Goal: Navigation & Orientation: Find specific page/section

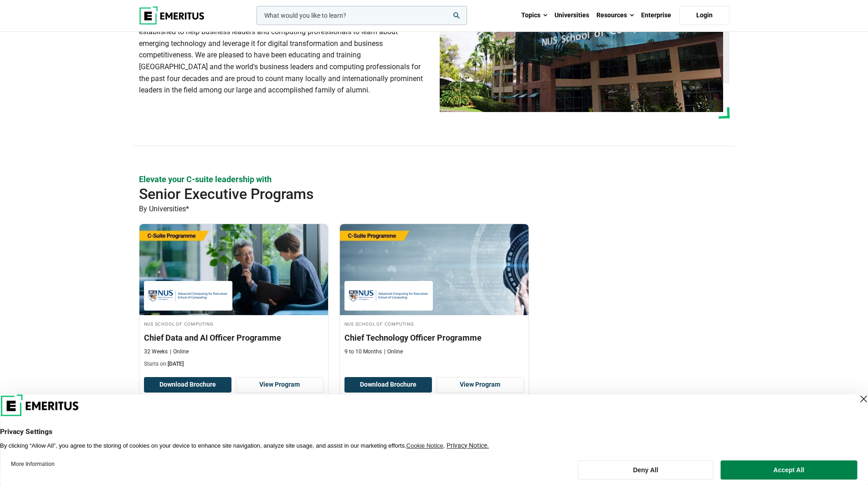
scroll to position [46, 0]
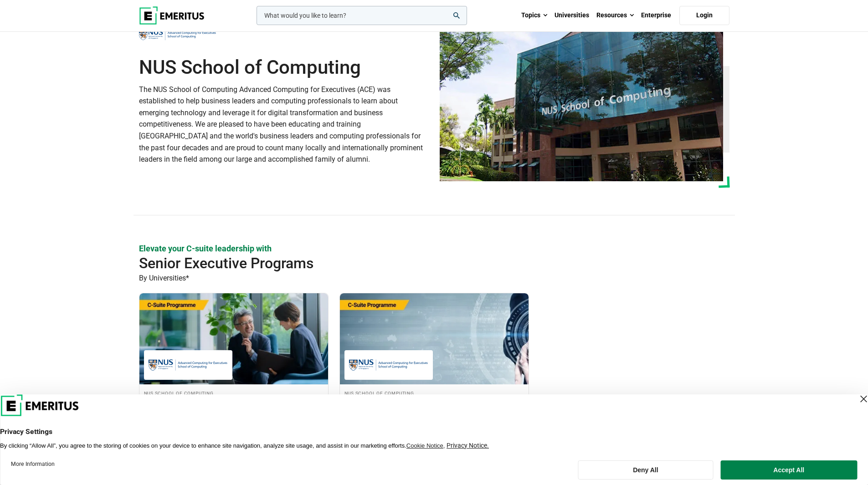
click at [192, 19] on img at bounding box center [172, 15] width 66 height 18
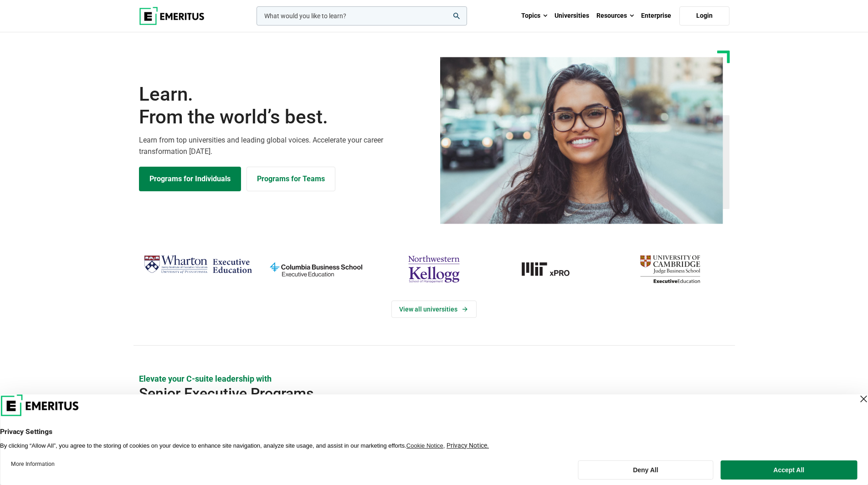
click at [857, 394] on div "Close Layer" at bounding box center [863, 399] width 13 height 13
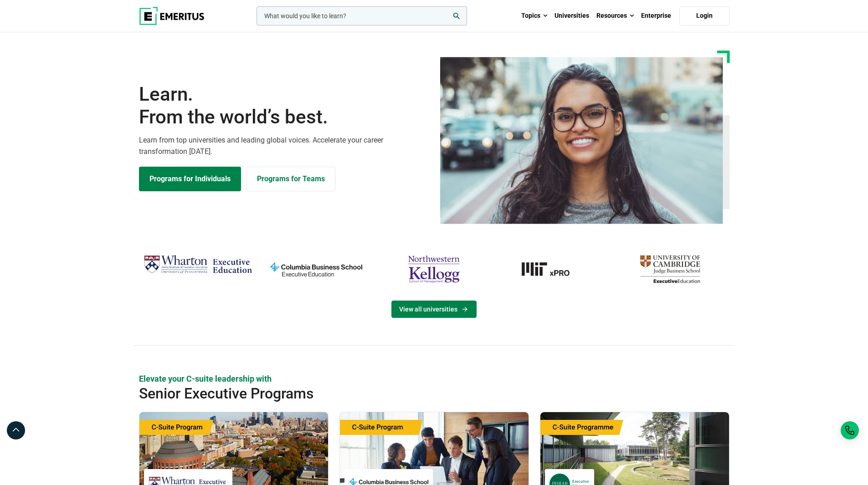
click at [435, 309] on link "View all universities" at bounding box center [433, 309] width 85 height 17
